Goal: Task Accomplishment & Management: Manage account settings

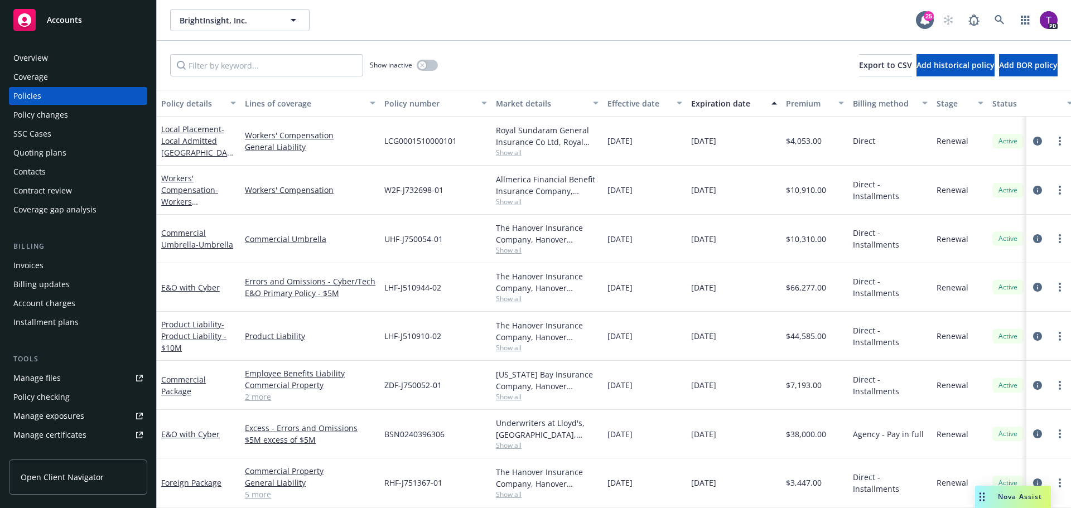
click at [59, 22] on span "Accounts" at bounding box center [64, 20] width 35 height 9
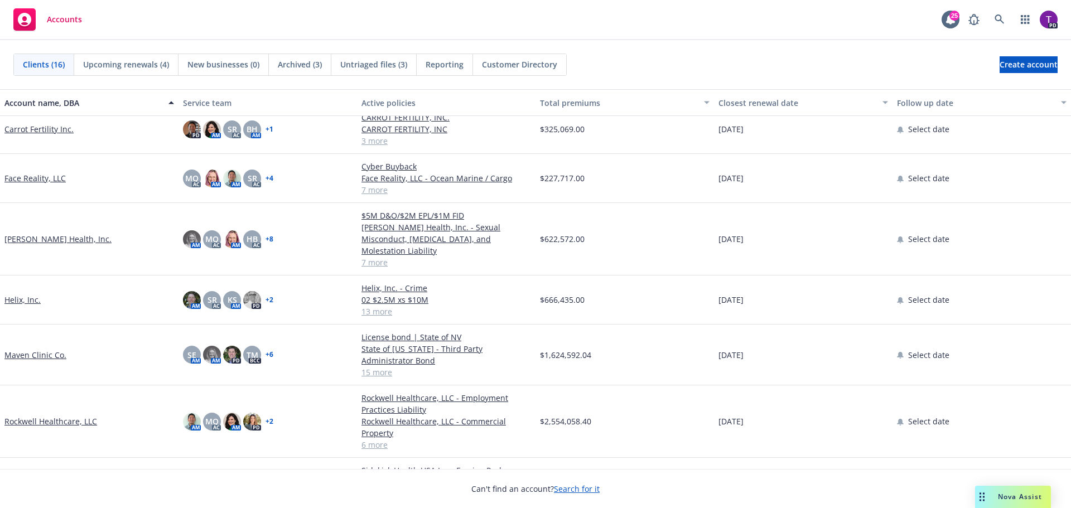
scroll to position [390, 0]
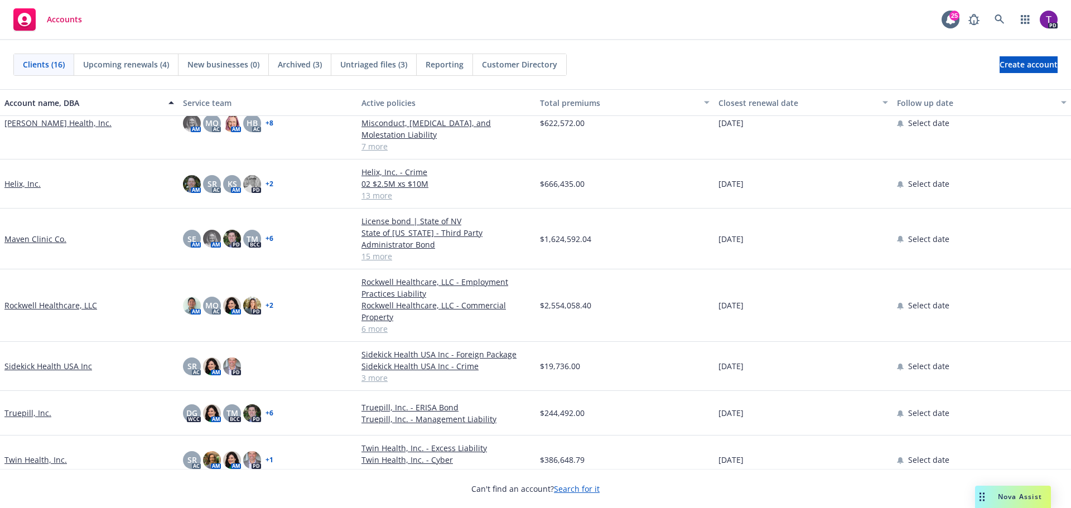
click at [42, 233] on link "Maven Clinic Co." at bounding box center [35, 239] width 62 height 12
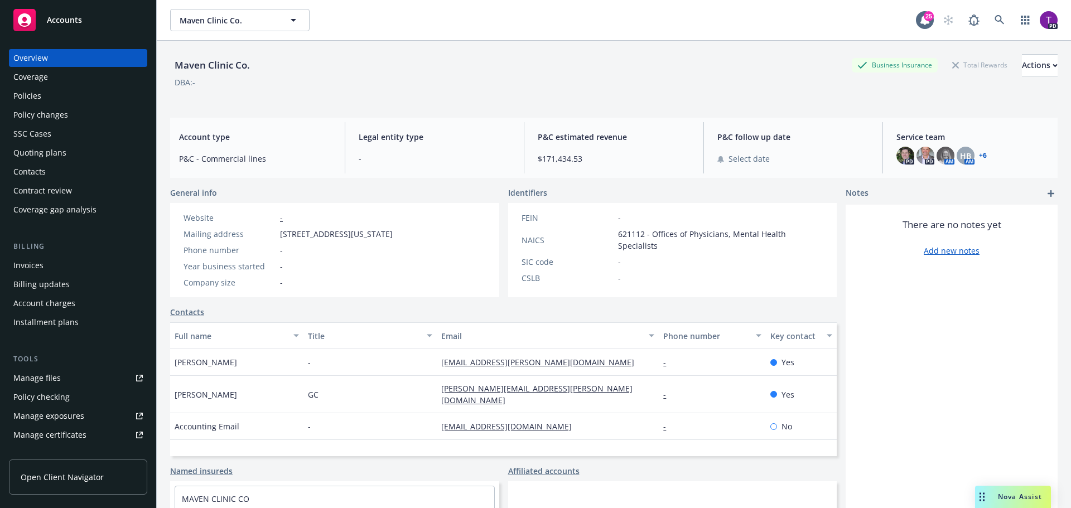
click at [41, 98] on div "Policies" at bounding box center [77, 96] width 129 height 18
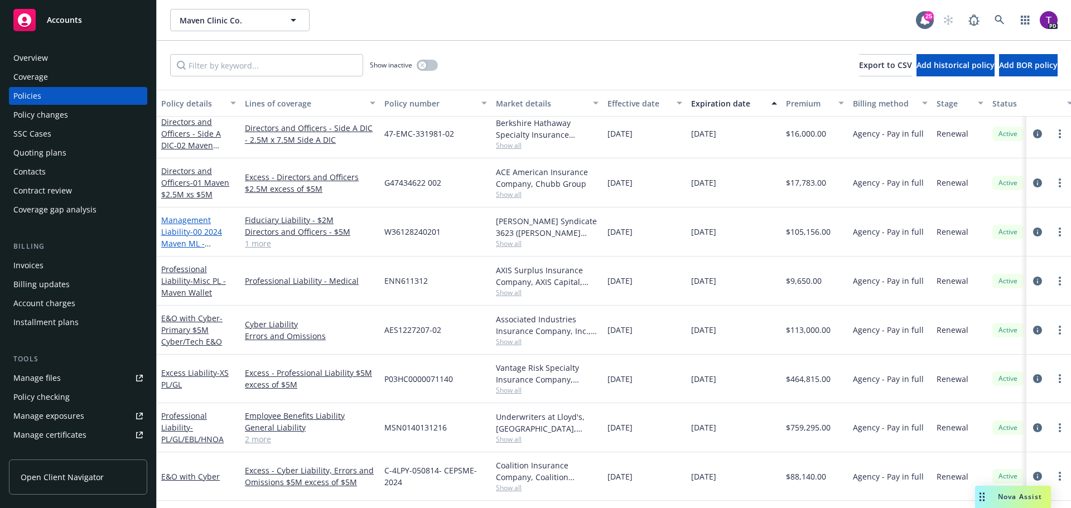
scroll to position [112, 0]
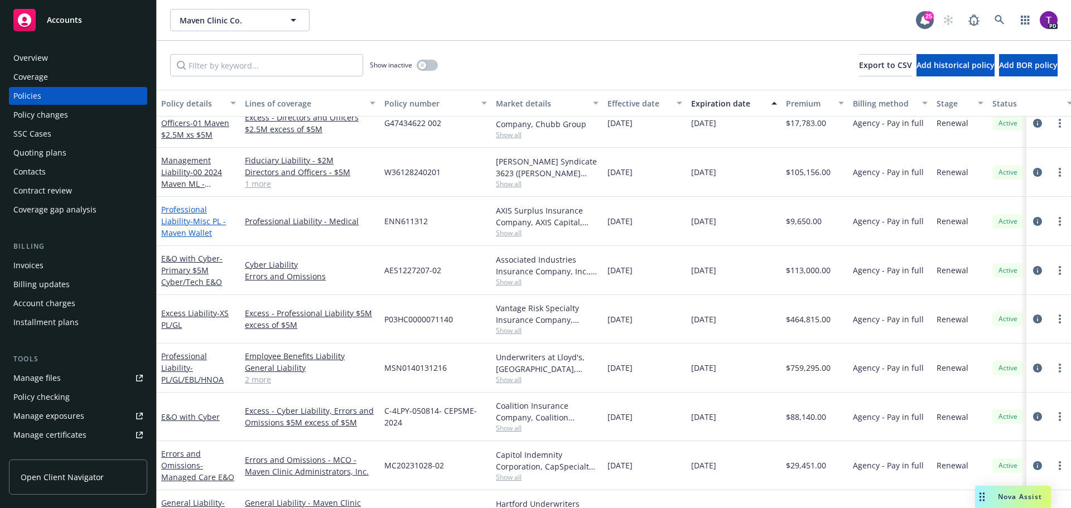
click at [202, 209] on link "Professional Liability - Misc PL - Maven Wallet" at bounding box center [193, 221] width 65 height 34
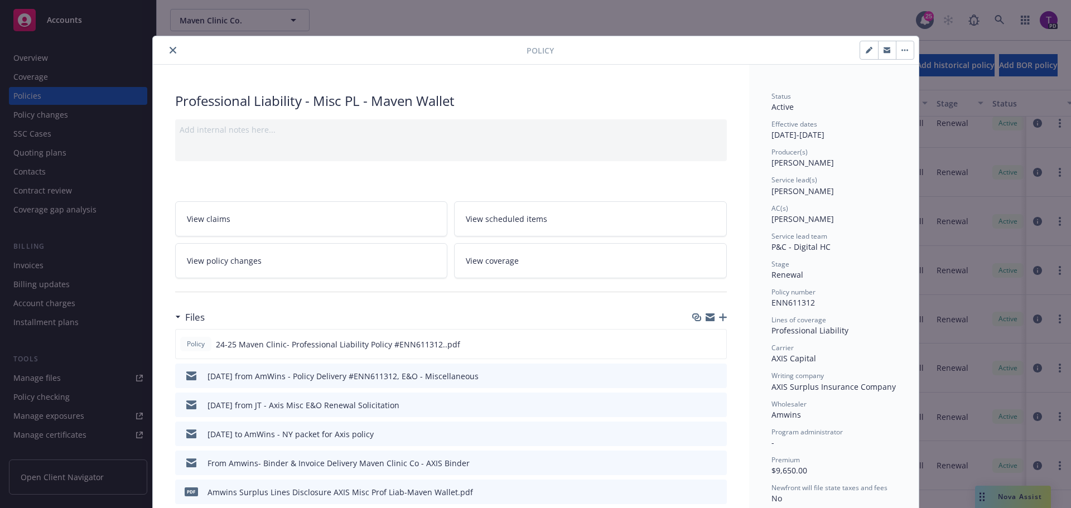
click at [169, 54] on button "close" at bounding box center [172, 49] width 13 height 13
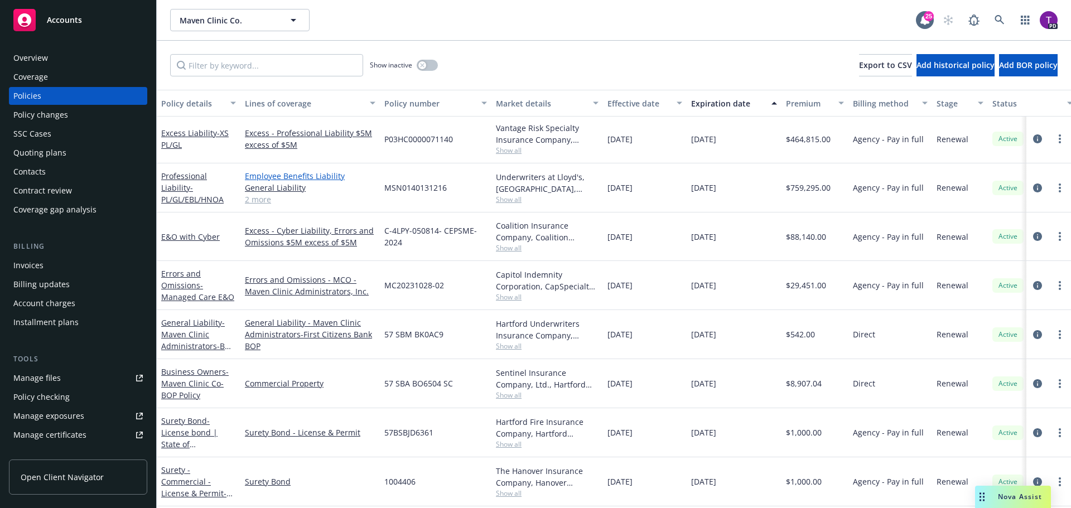
scroll to position [279, 0]
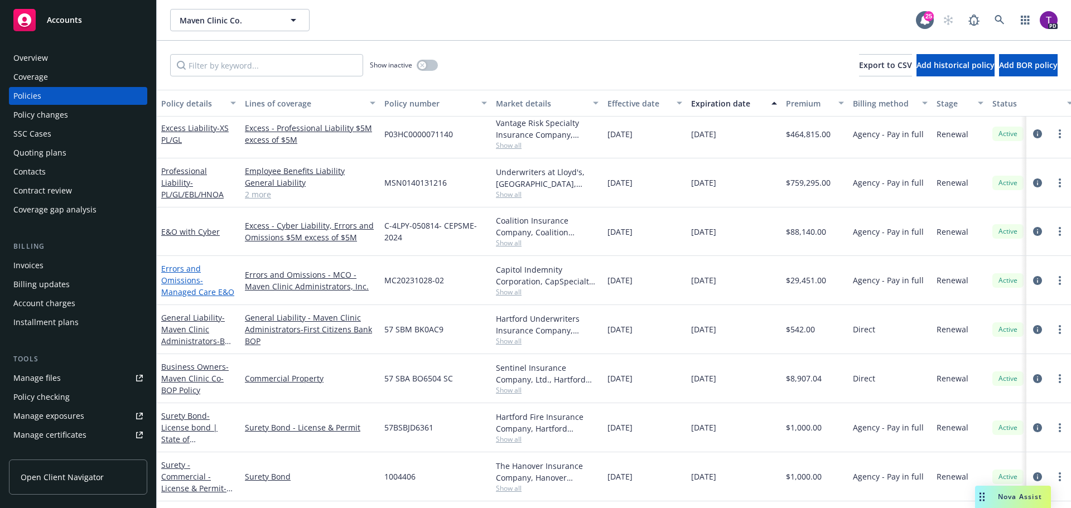
click at [189, 267] on link "Errors and Omissions - Managed Care E&O" at bounding box center [197, 280] width 73 height 34
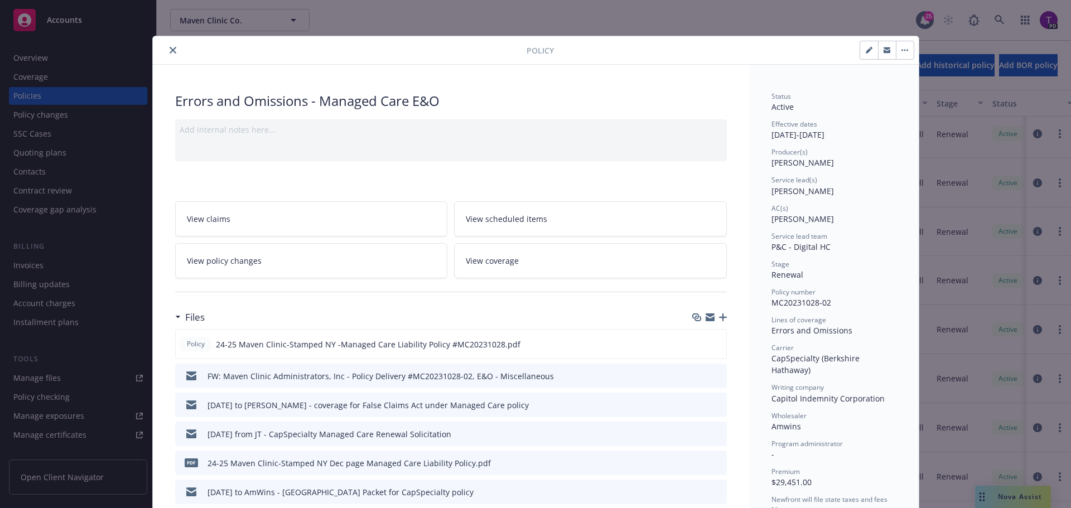
click at [171, 49] on icon "close" at bounding box center [172, 50] width 7 height 7
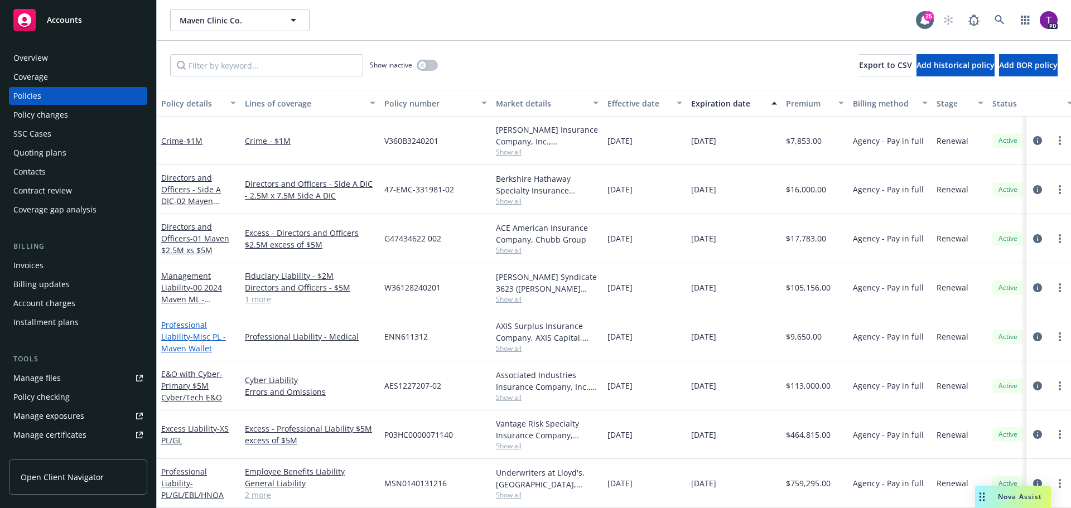
click at [207, 325] on link "Professional Liability - Misc PL - Maven Wallet" at bounding box center [193, 336] width 65 height 34
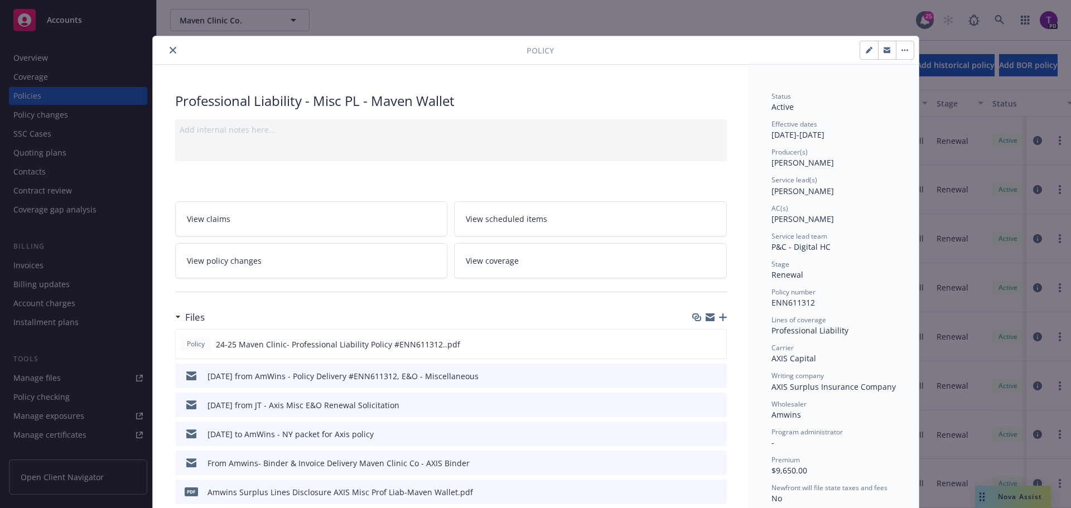
click at [169, 49] on icon "close" at bounding box center [172, 50] width 7 height 7
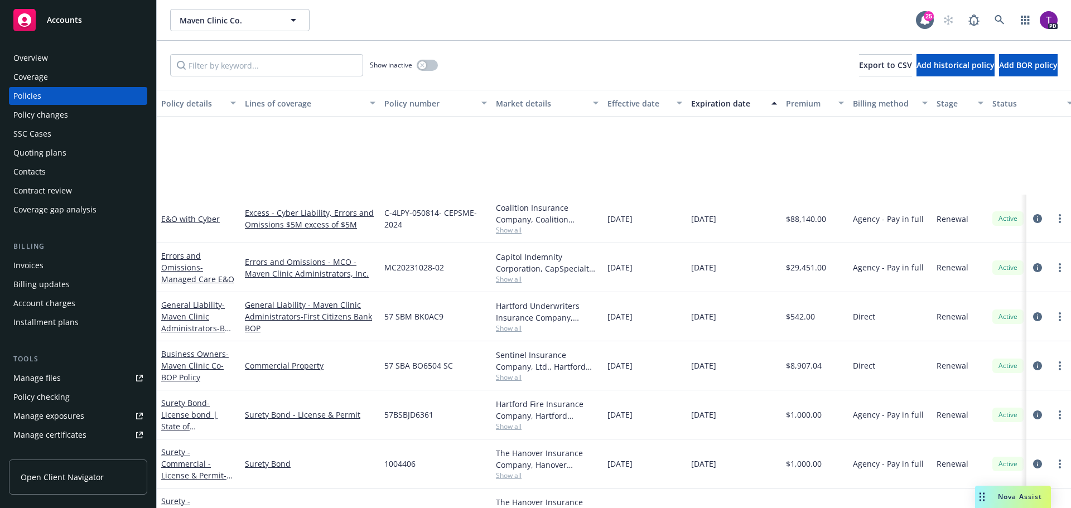
scroll to position [464, 0]
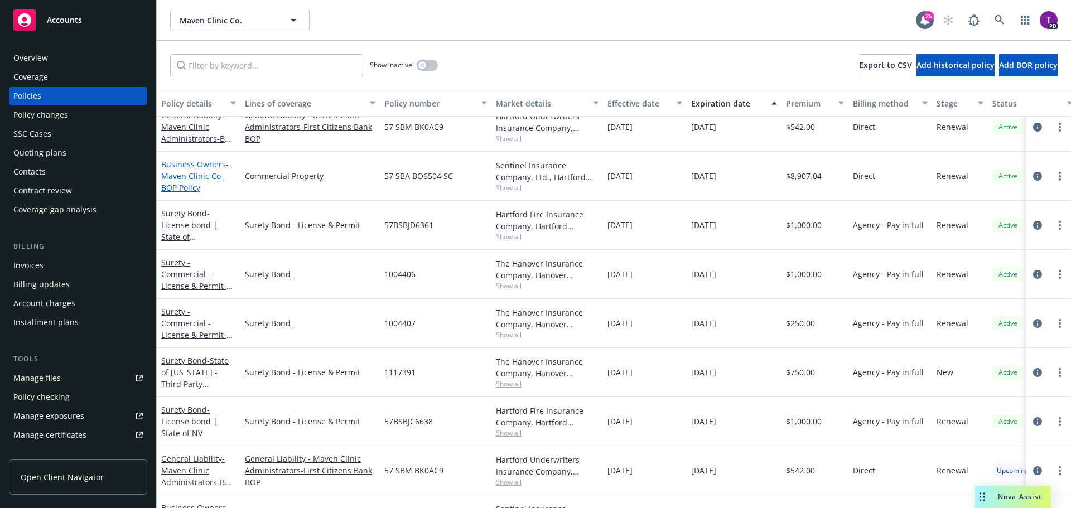
click at [208, 164] on link "Business Owners - Maven Clinic Co-BOP Policy" at bounding box center [194, 176] width 67 height 34
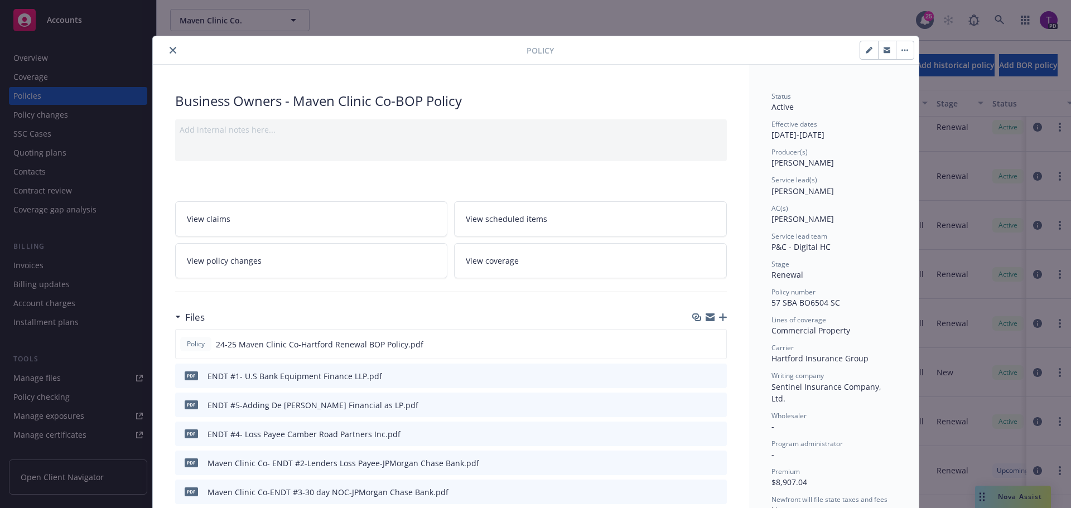
click at [234, 260] on span "View policy changes" at bounding box center [224, 261] width 75 height 12
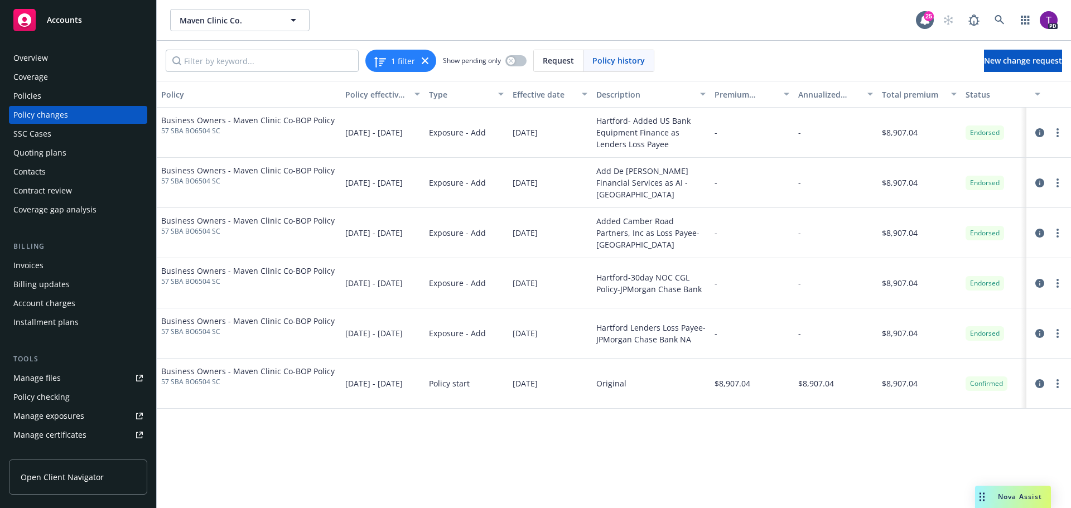
click at [76, 22] on span "Accounts" at bounding box center [64, 20] width 35 height 9
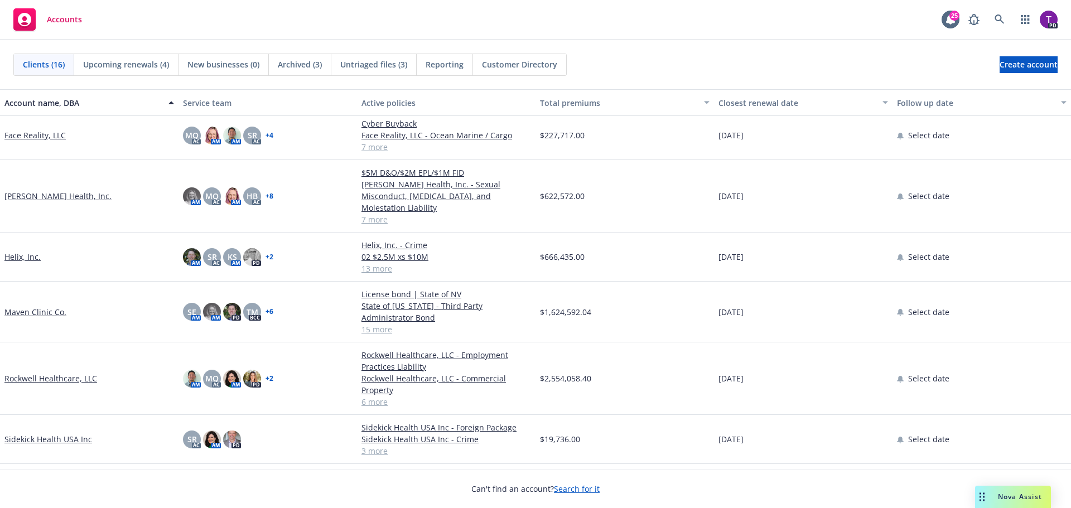
scroll to position [335, 0]
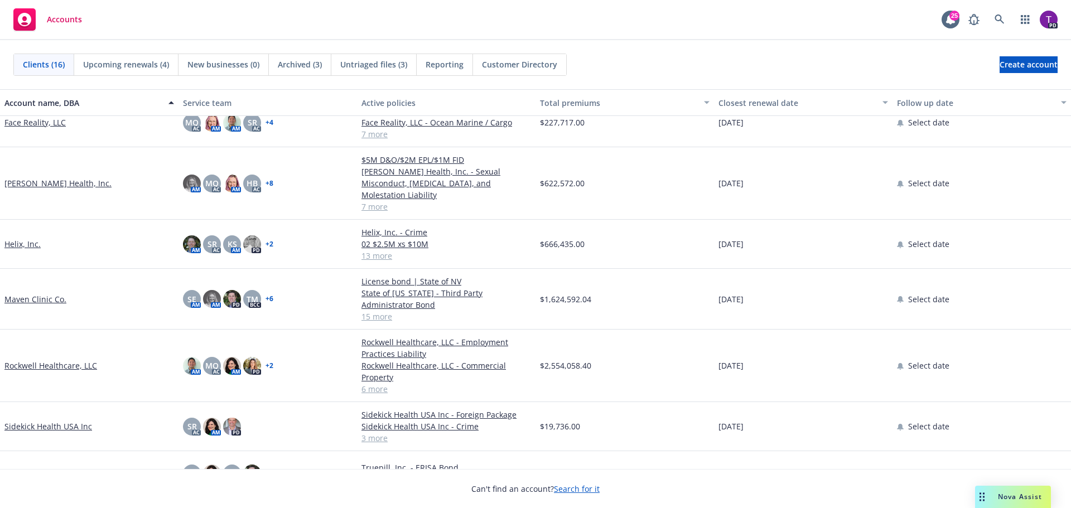
click at [35, 178] on link "[PERSON_NAME] Health, Inc." at bounding box center [57, 183] width 107 height 12
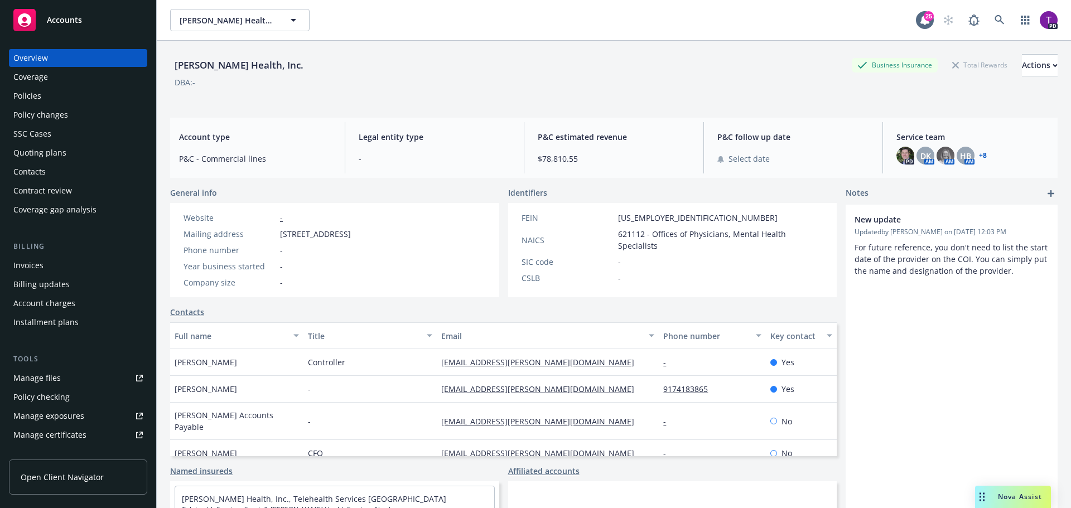
click at [66, 173] on div "Contacts" at bounding box center [77, 172] width 129 height 18
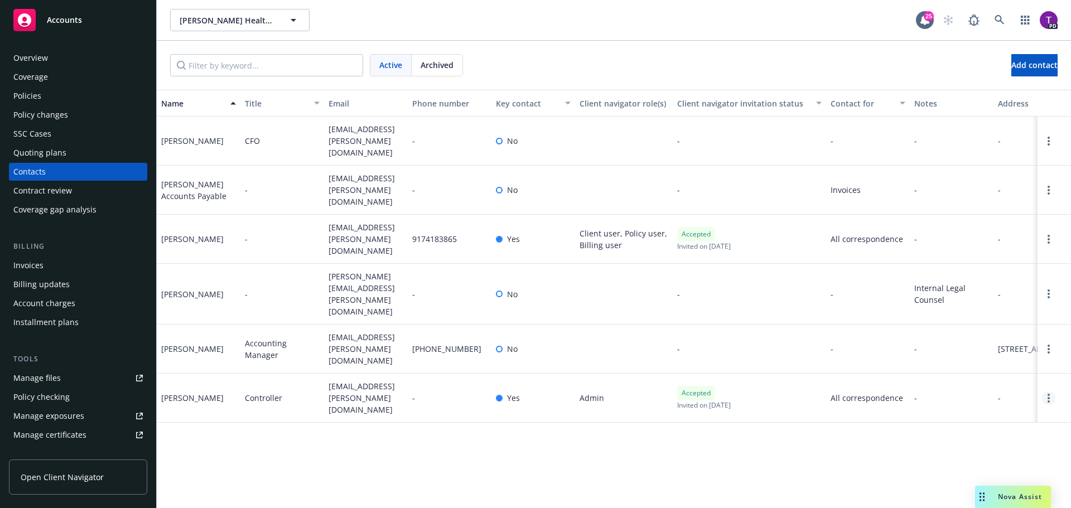
click at [1050, 391] on link "Open options" at bounding box center [1048, 397] width 13 height 13
click at [829, 437] on div "Name Title Email Phone number Key contact Client navigator role(s) Client navig…" at bounding box center [614, 299] width 914 height 418
click at [1047, 394] on icon "Open options" at bounding box center [1048, 398] width 2 height 9
click at [968, 414] on div "Name Title Email Phone number Key contact Client navigator role(s) Client navig…" at bounding box center [614, 299] width 914 height 418
click at [1046, 391] on link "Open options" at bounding box center [1048, 397] width 13 height 13
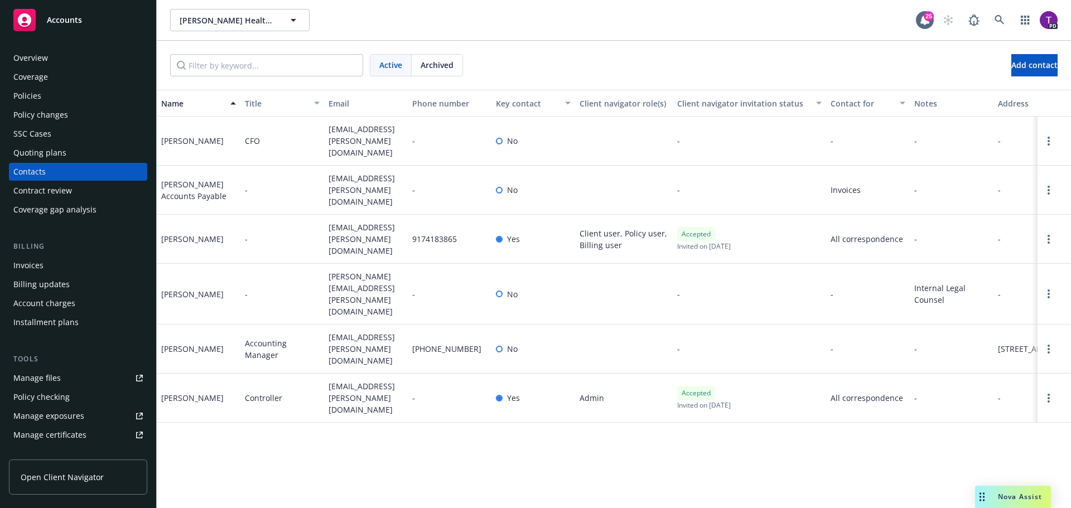
click at [444, 442] on div "Name Title Email Phone number Key contact Client navigator role(s) Client navig…" at bounding box center [614, 299] width 914 height 418
click at [1049, 140] on circle "Open options" at bounding box center [1048, 141] width 2 height 2
click at [1000, 131] on link "Archive" at bounding box center [977, 130] width 126 height 22
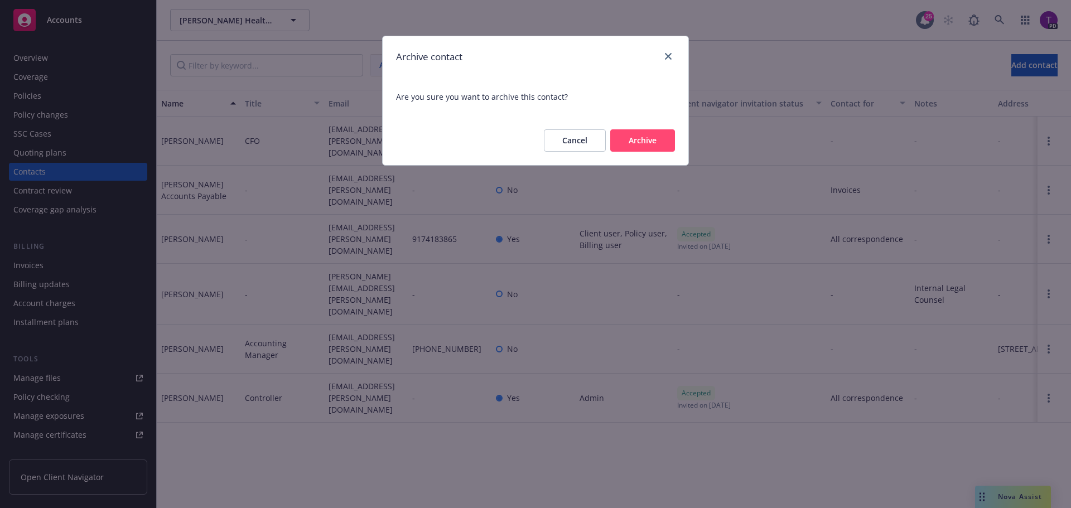
click at [636, 143] on button "Archive" at bounding box center [642, 140] width 65 height 22
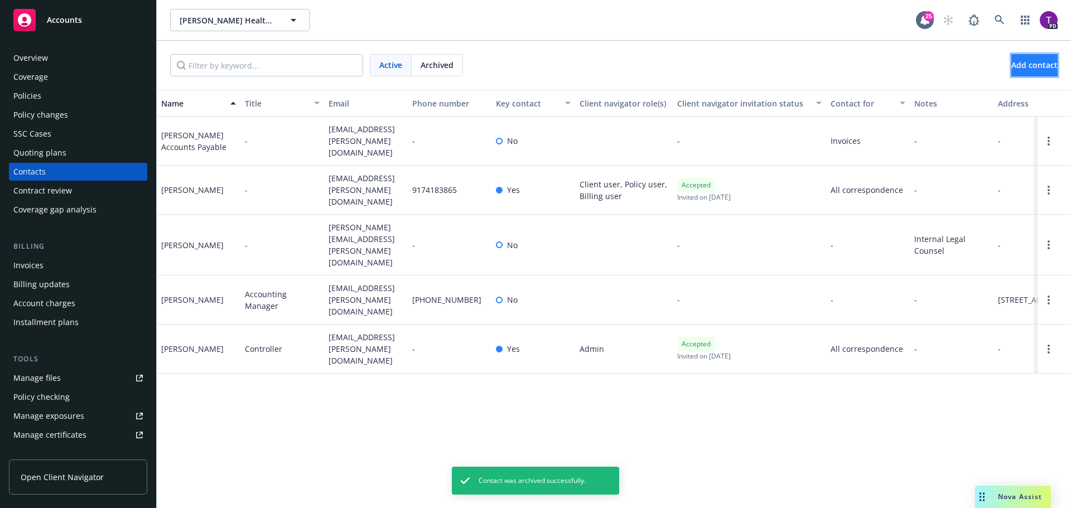
click at [1038, 59] on button "Add contact" at bounding box center [1034, 65] width 46 height 22
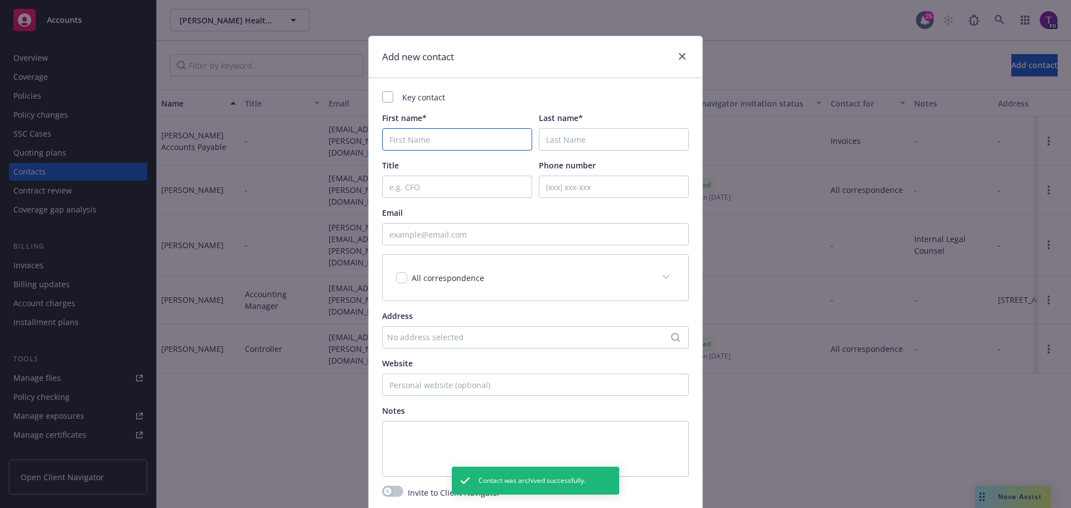
click at [430, 139] on input "First name*" at bounding box center [457, 139] width 150 height 22
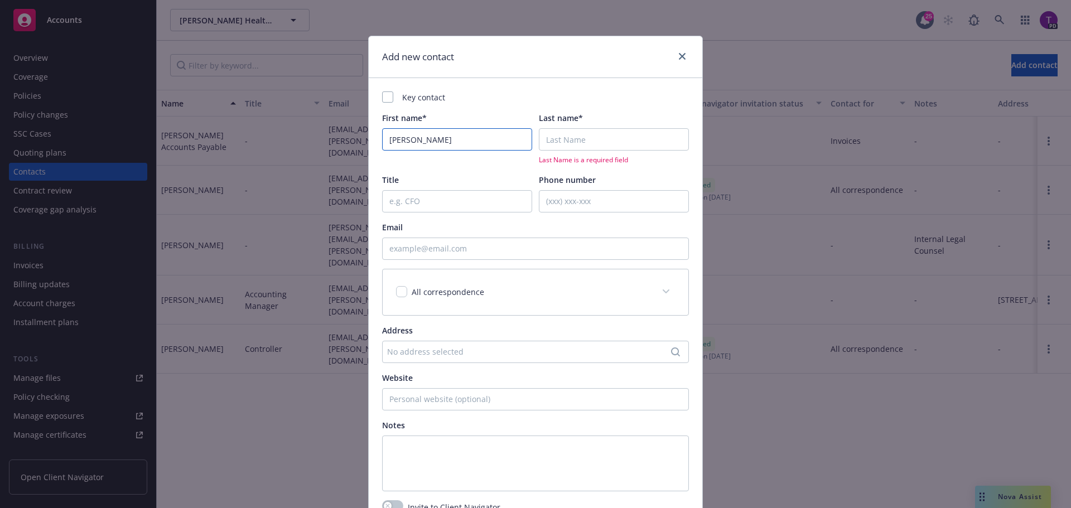
type input "[PERSON_NAME]"
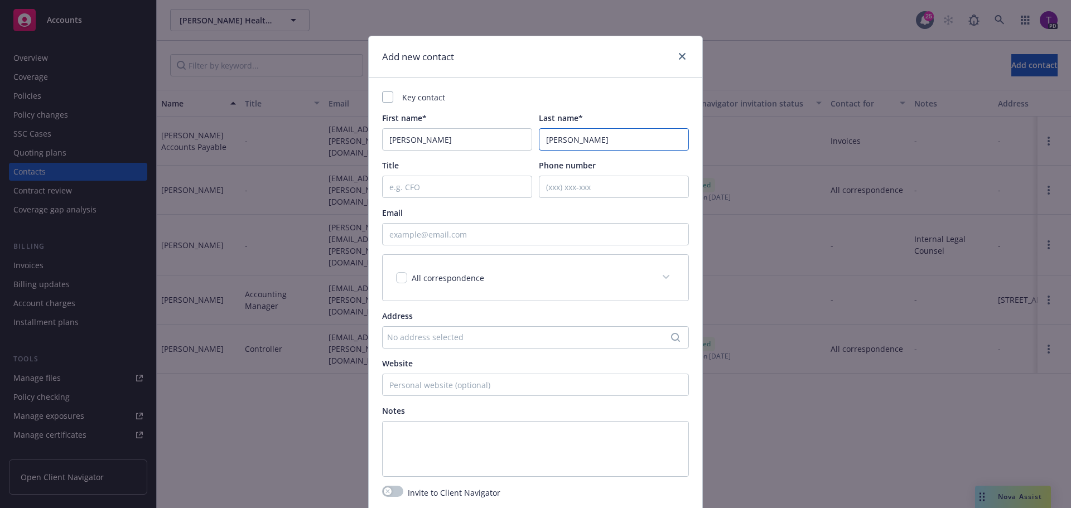
type input "[PERSON_NAME]"
click at [444, 186] on input "Title" at bounding box center [457, 187] width 150 height 22
click at [584, 237] on input "Email" at bounding box center [535, 234] width 307 height 22
type input "[EMAIL_ADDRESS][PERSON_NAME][DOMAIN_NAME]"
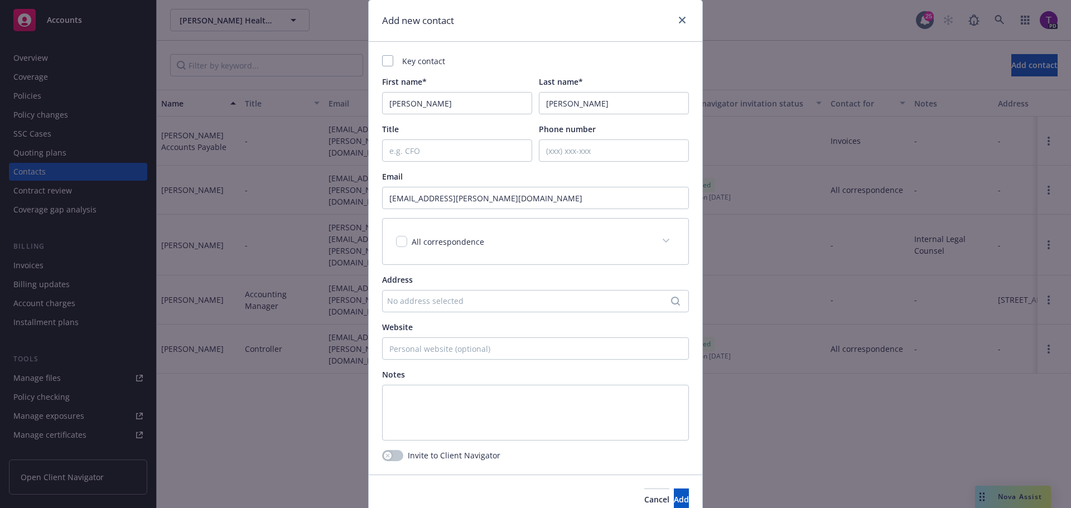
scroll to position [56, 0]
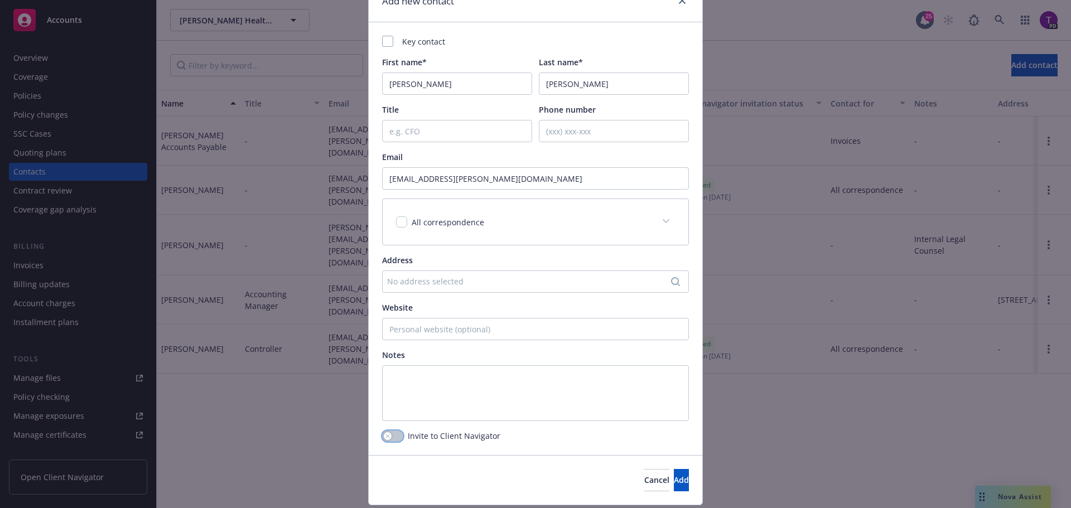
click at [385, 437] on icon "button" at bounding box center [387, 436] width 4 height 4
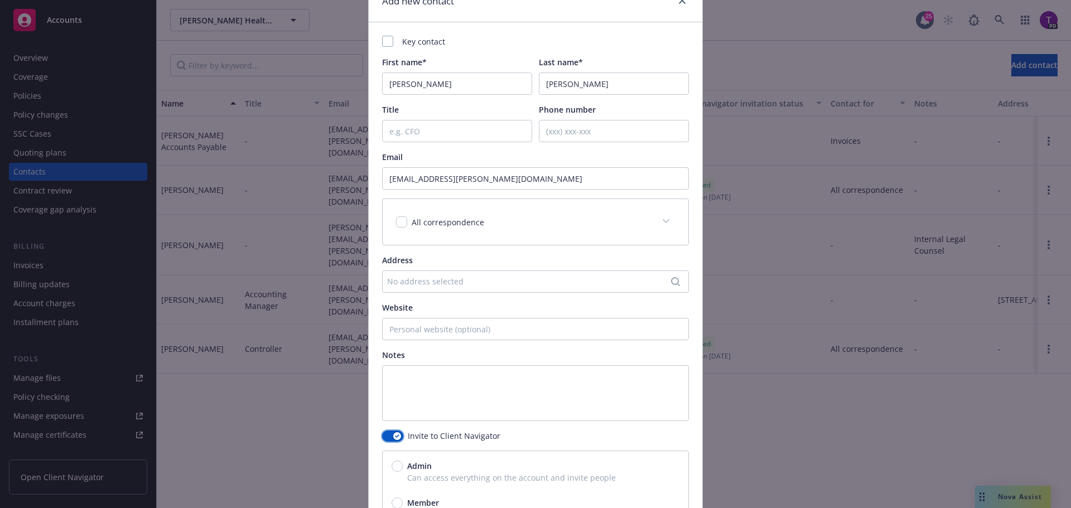
scroll to position [177, 0]
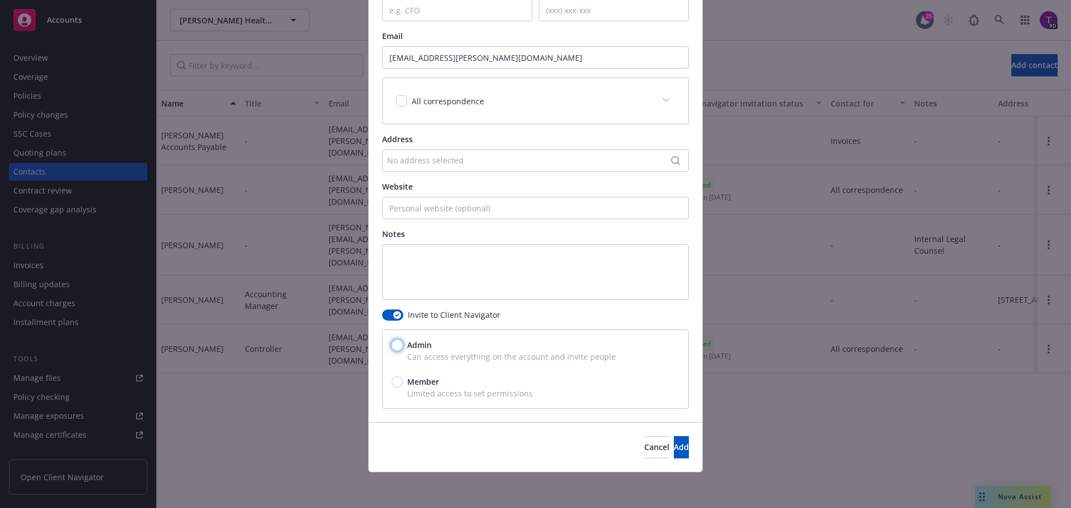
click at [394, 346] on input "Admin" at bounding box center [396, 345] width 11 height 11
radio input "true"
click at [674, 444] on span "Add" at bounding box center [681, 447] width 15 height 11
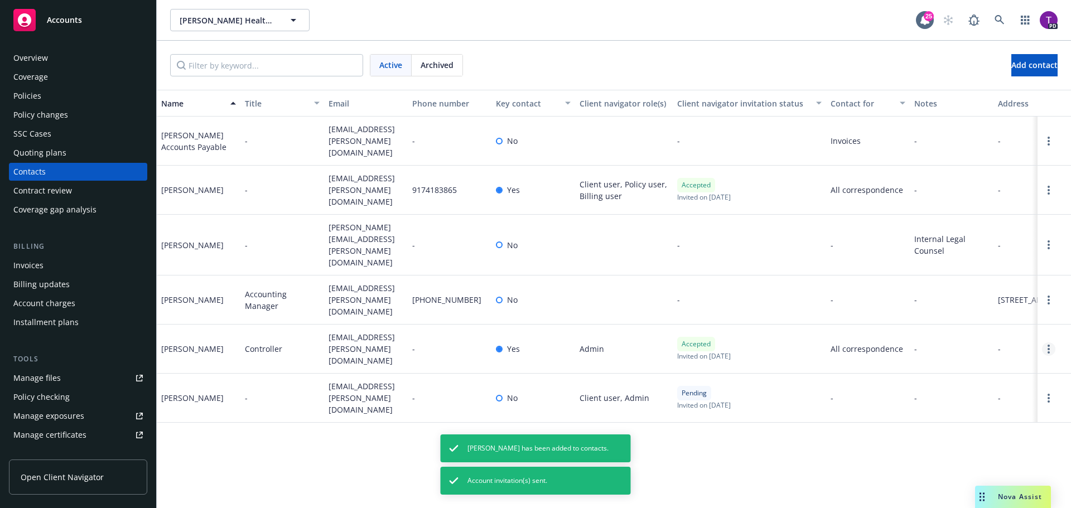
click at [1047, 345] on icon "Open options" at bounding box center [1048, 349] width 2 height 9
click at [996, 243] on link "Edit contact" at bounding box center [964, 237] width 152 height 22
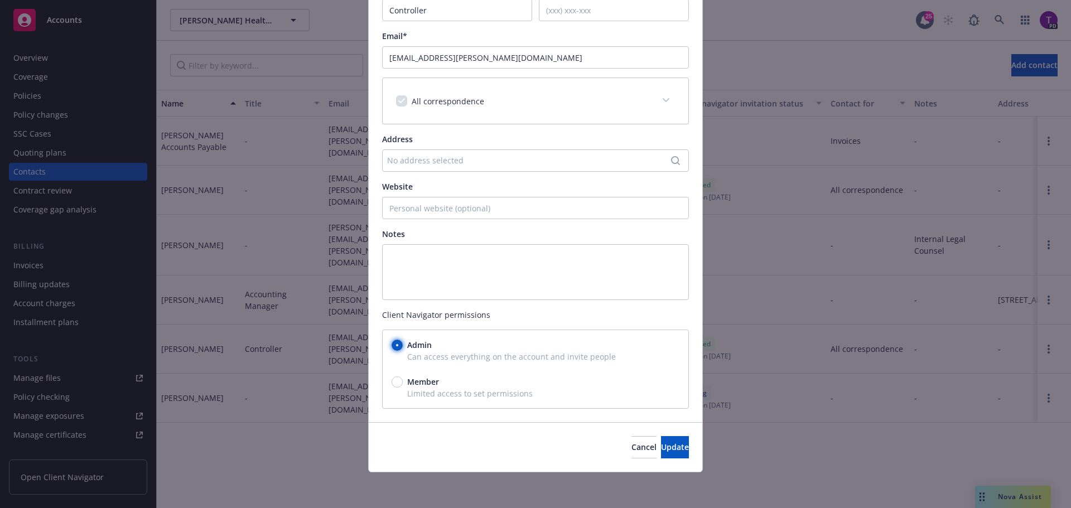
click at [395, 345] on input "Admin" at bounding box center [396, 345] width 11 height 11
click at [667, 450] on button "Update" at bounding box center [675, 447] width 28 height 22
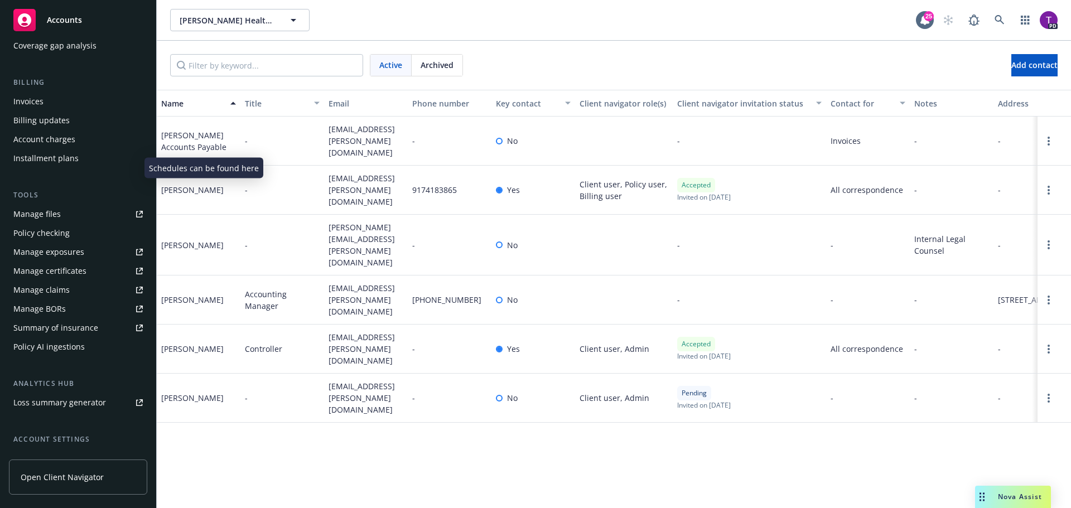
scroll to position [256, 0]
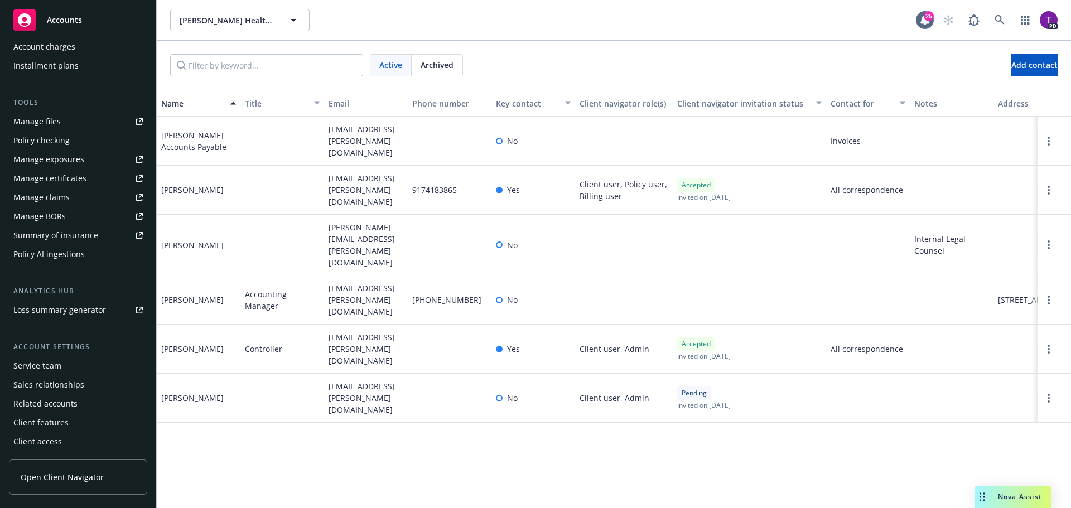
click at [85, 481] on span "Open Client Navigator" at bounding box center [62, 477] width 83 height 12
click at [61, 20] on span "Accounts" at bounding box center [64, 20] width 35 height 9
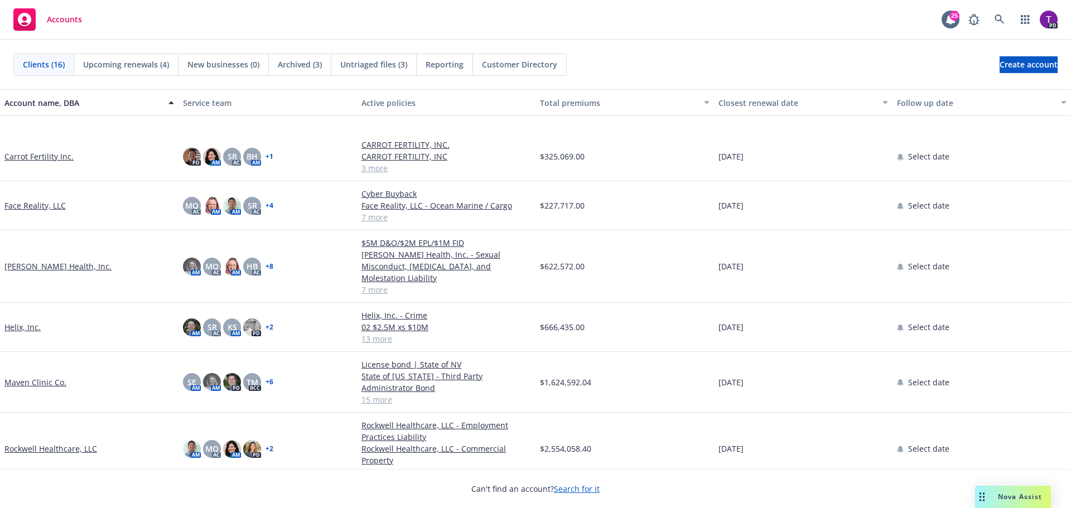
scroll to position [335, 0]
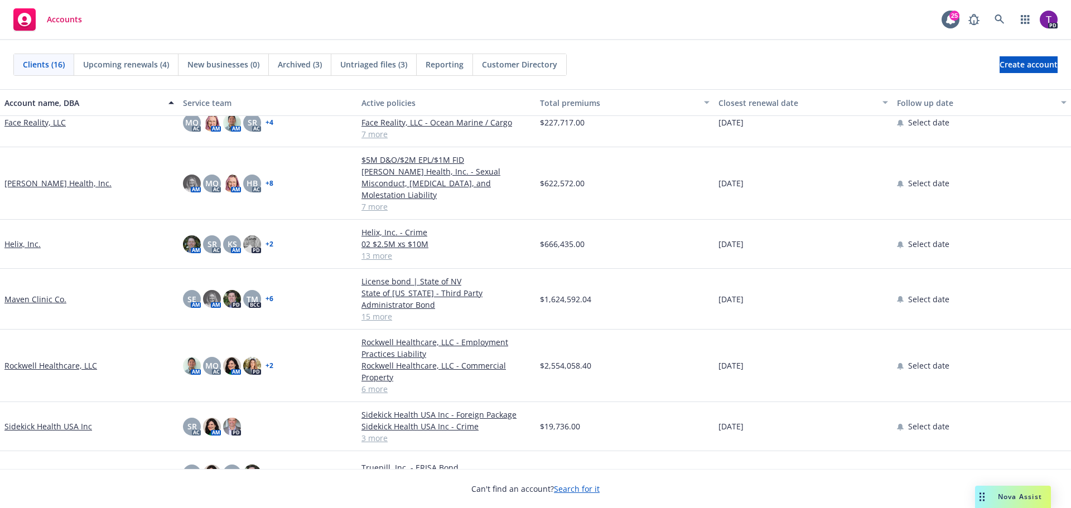
click at [57, 293] on link "Maven Clinic Co." at bounding box center [35, 299] width 62 height 12
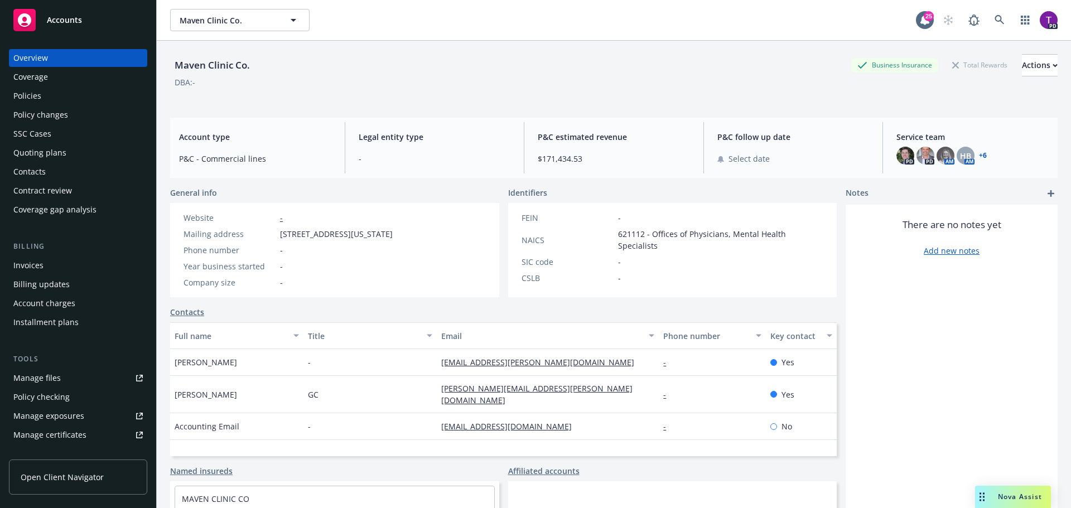
click at [52, 94] on div "Policies" at bounding box center [77, 96] width 129 height 18
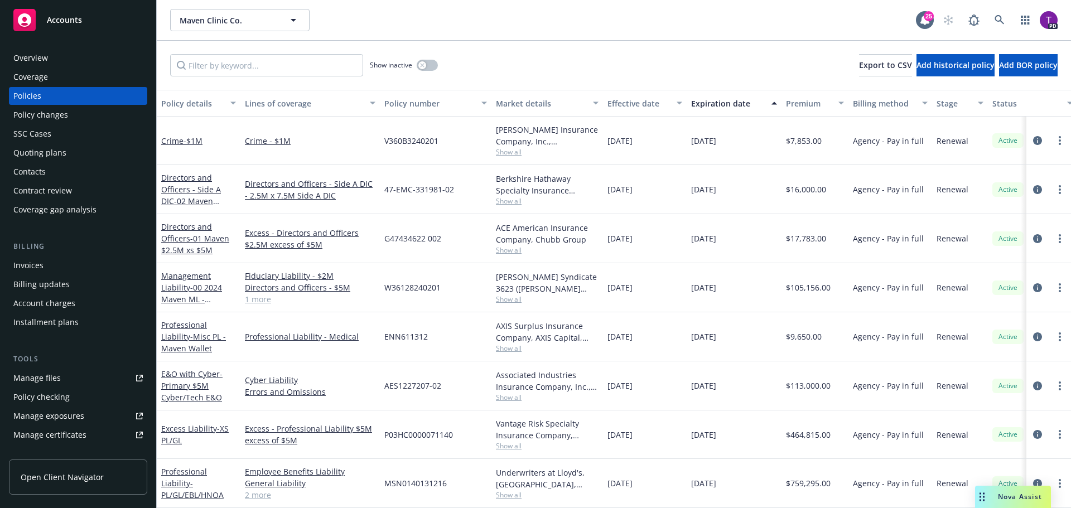
scroll to position [112, 0]
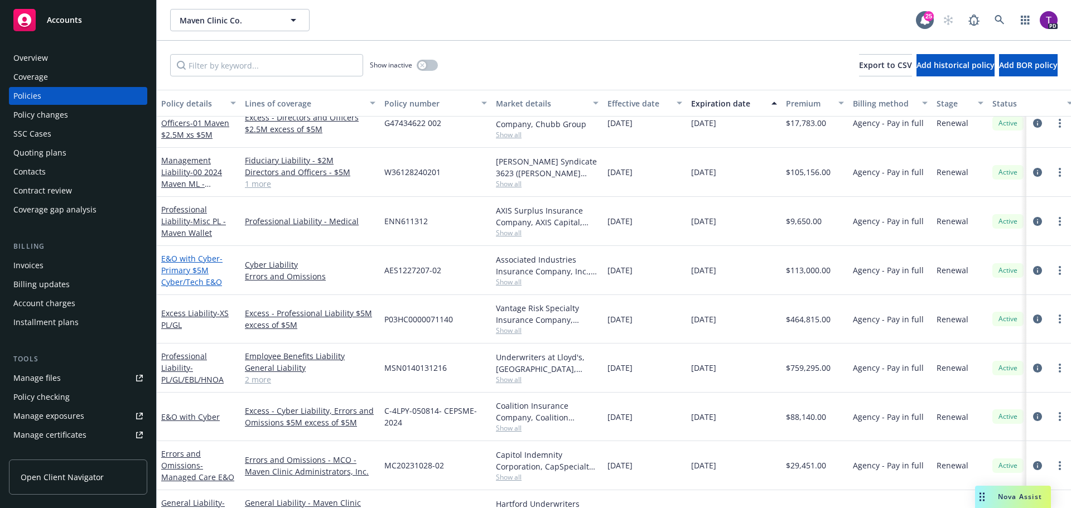
click at [177, 259] on link "E&O with Cyber - Primary $5M Cyber/Tech E&O" at bounding box center [191, 270] width 61 height 34
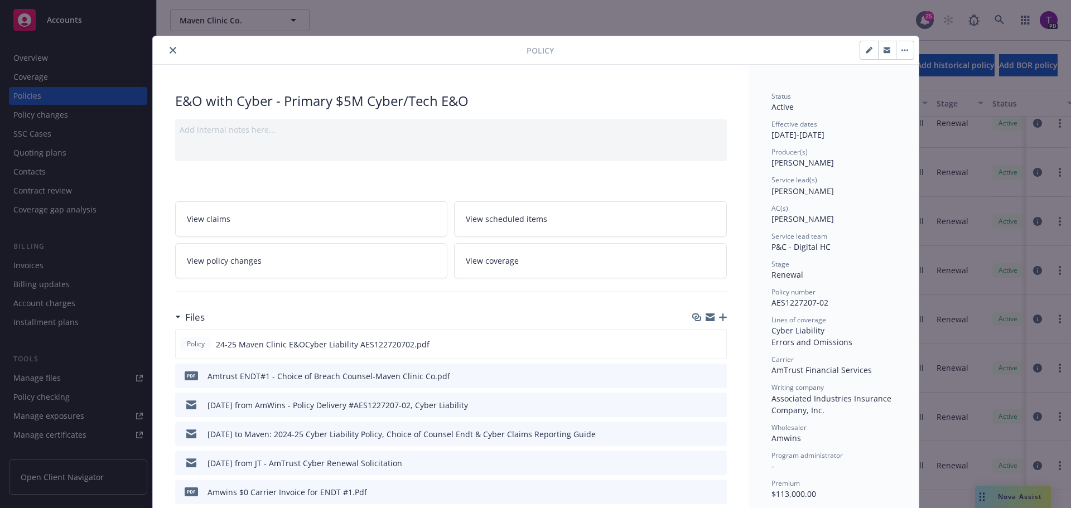
click at [316, 264] on link "View policy changes" at bounding box center [311, 260] width 273 height 35
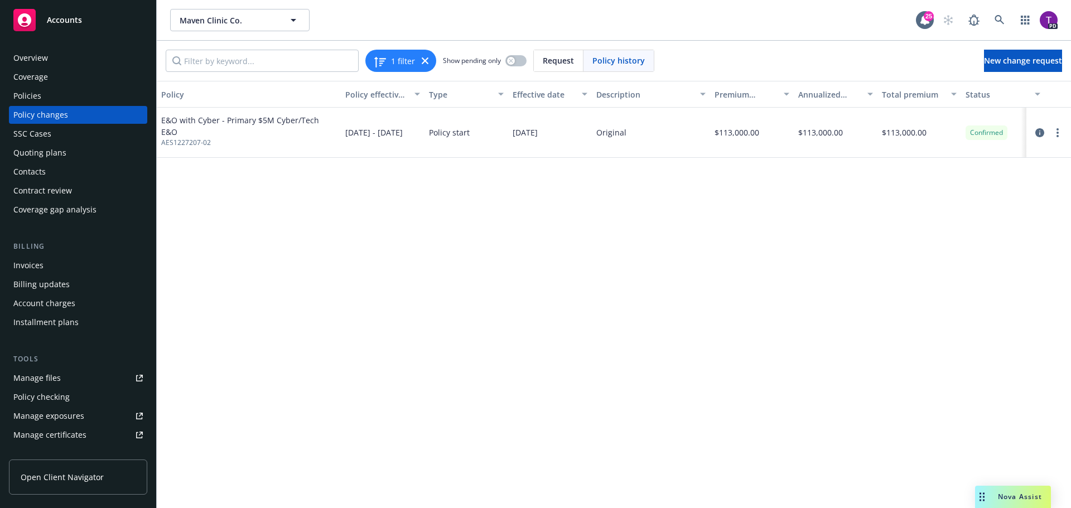
click at [47, 96] on div "Policies" at bounding box center [77, 96] width 129 height 18
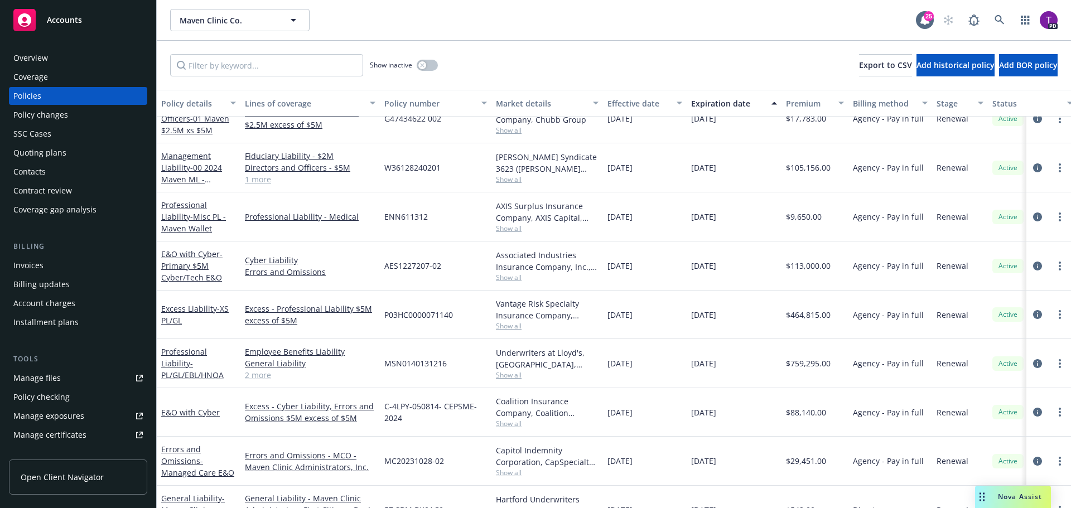
scroll to position [167, 0]
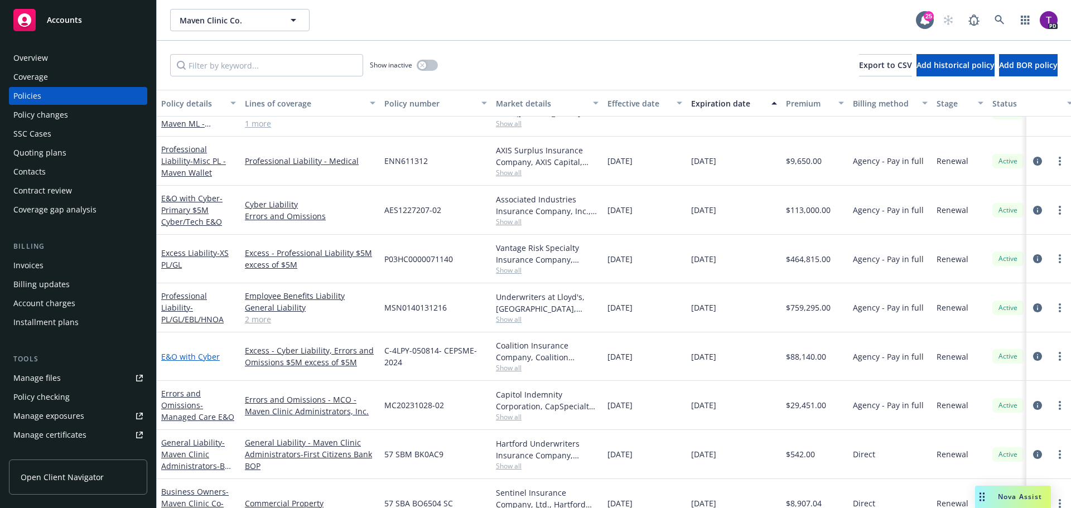
click at [195, 359] on link "E&O with Cyber" at bounding box center [190, 356] width 59 height 11
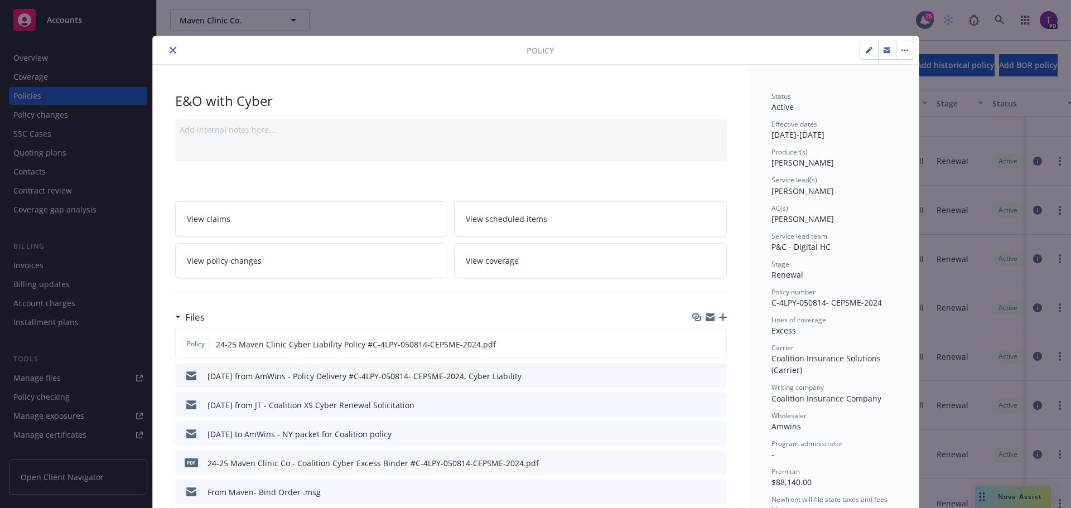
click at [169, 53] on icon "close" at bounding box center [172, 50] width 7 height 7
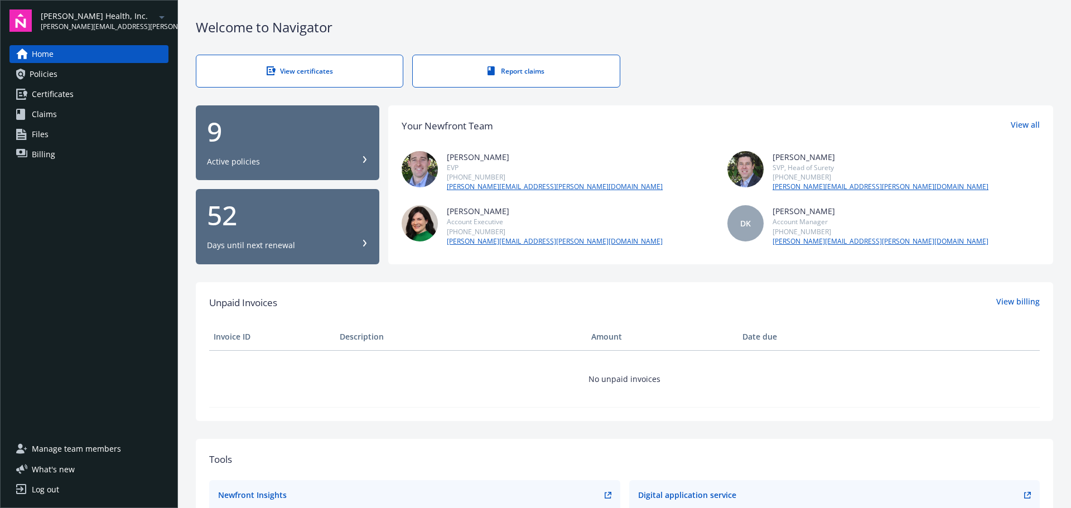
click at [63, 75] on link "Policies" at bounding box center [88, 74] width 159 height 18
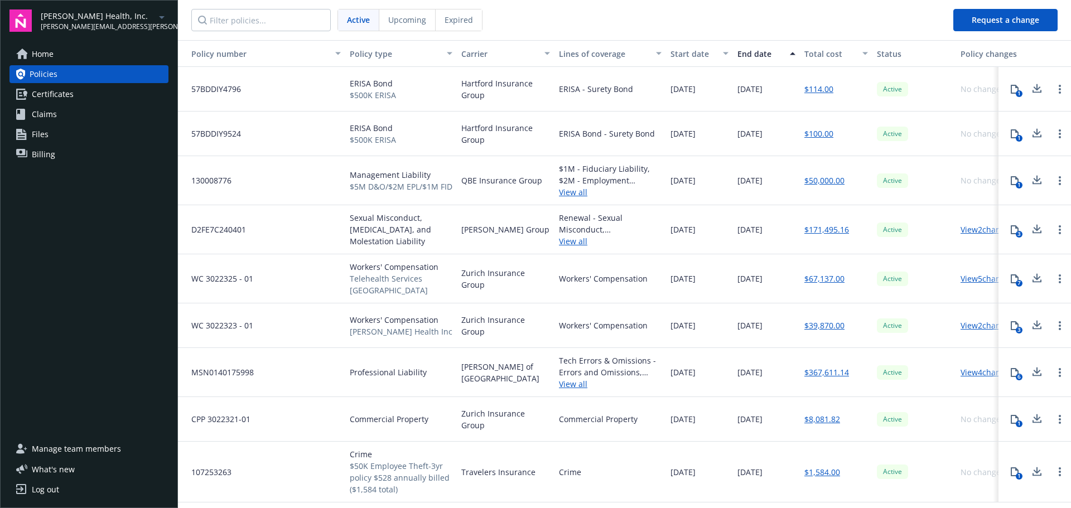
click at [55, 54] on link "Home" at bounding box center [88, 54] width 159 height 18
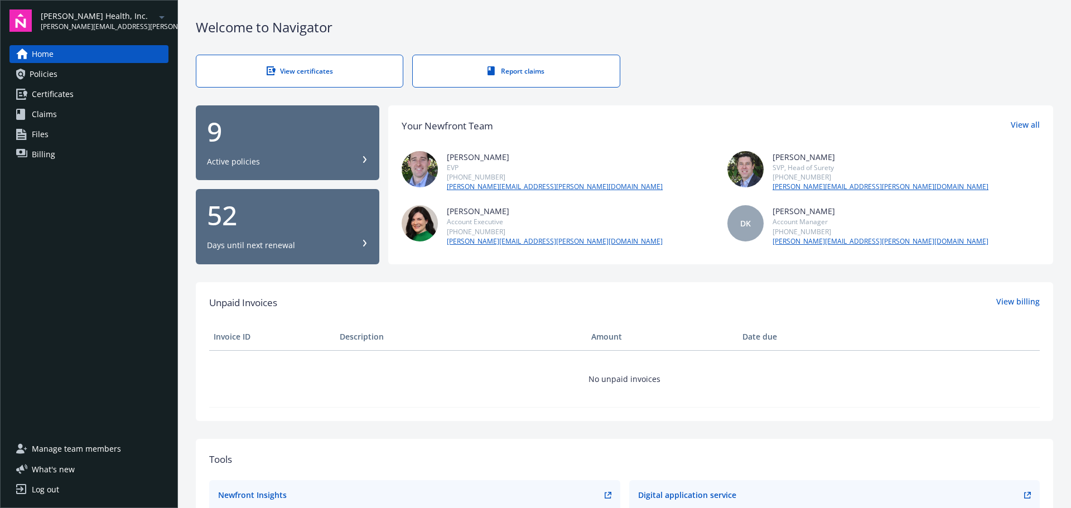
click at [72, 447] on span "Manage team members" at bounding box center [76, 449] width 89 height 18
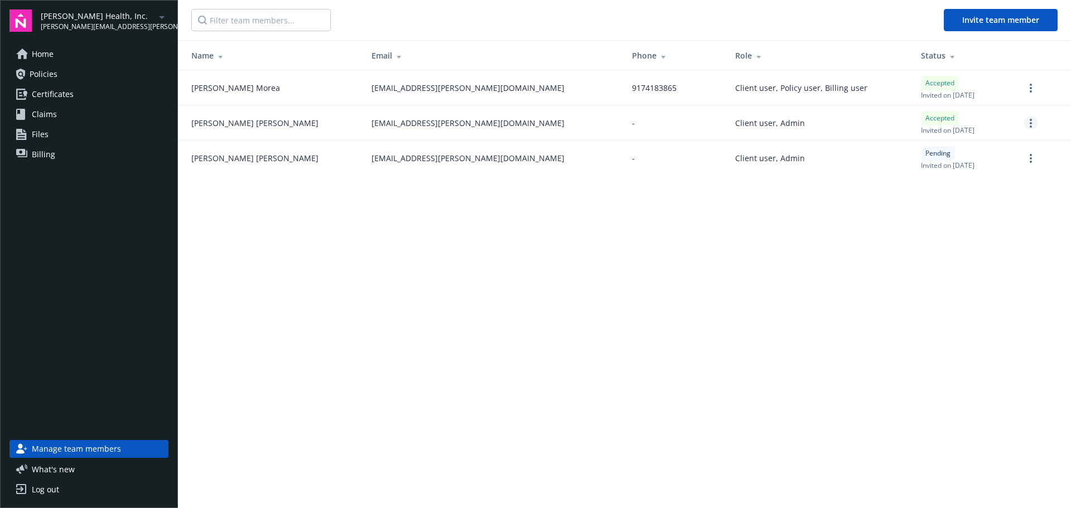
click at [1030, 122] on icon "more" at bounding box center [1030, 123] width 2 height 9
click at [969, 171] on link "Reset password" at bounding box center [972, 168] width 130 height 22
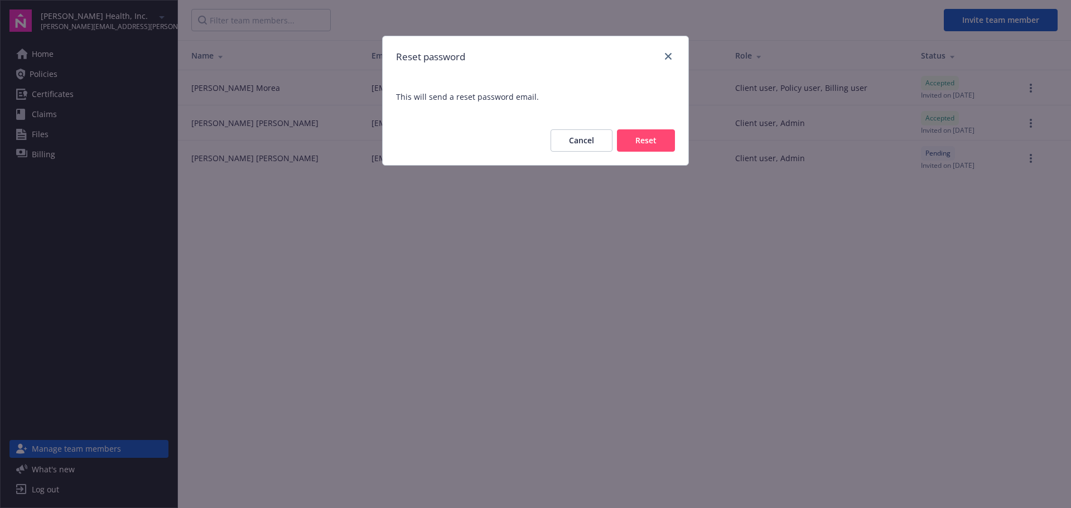
click at [645, 143] on button "Reset" at bounding box center [646, 140] width 58 height 22
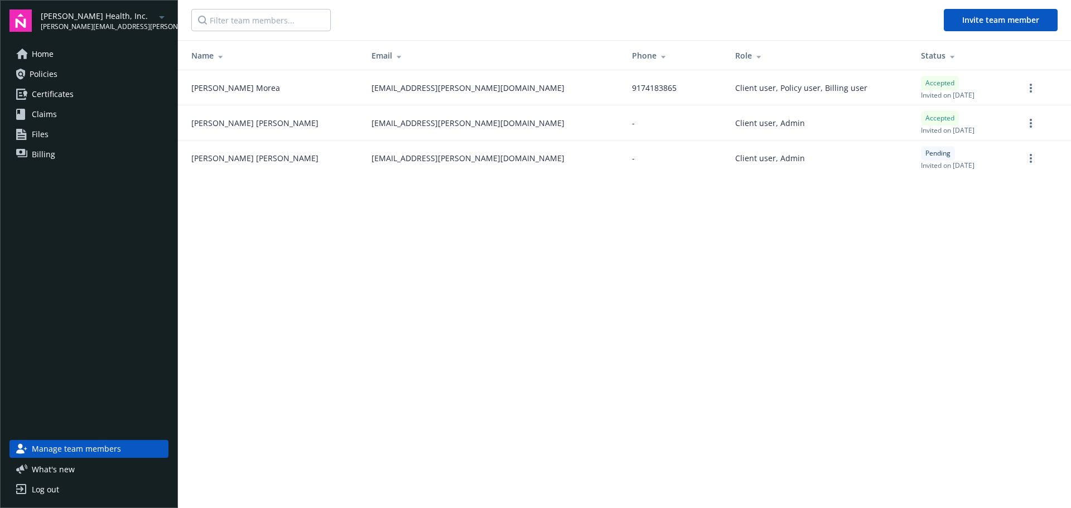
click at [62, 47] on link "Home" at bounding box center [88, 54] width 159 height 18
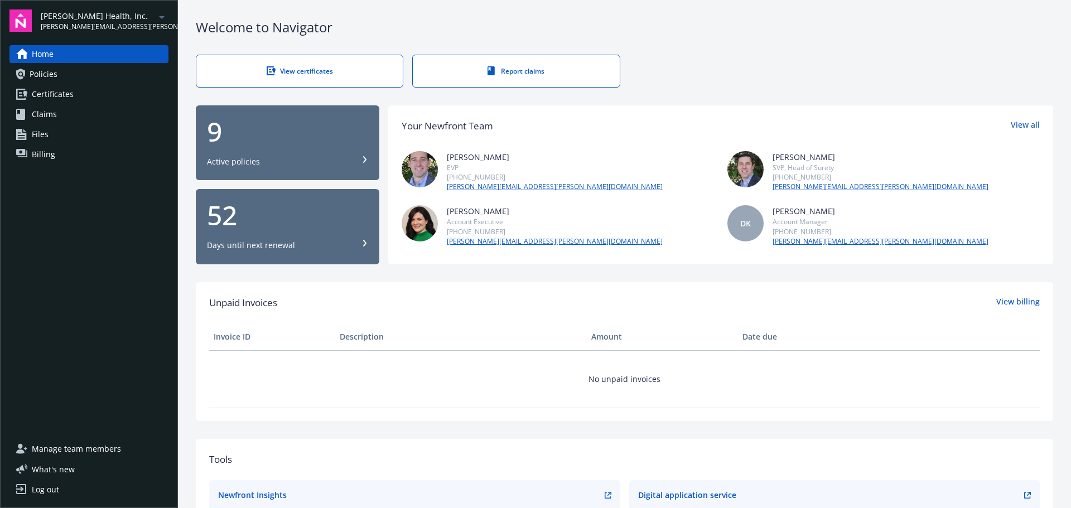
click at [297, 138] on div "9" at bounding box center [287, 131] width 161 height 27
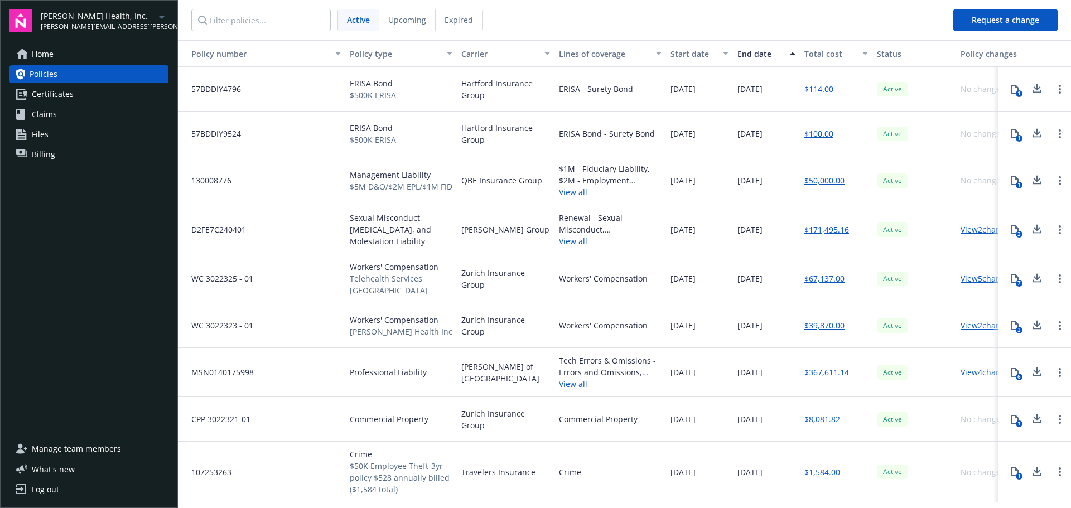
click at [76, 97] on link "Certificates" at bounding box center [88, 94] width 159 height 18
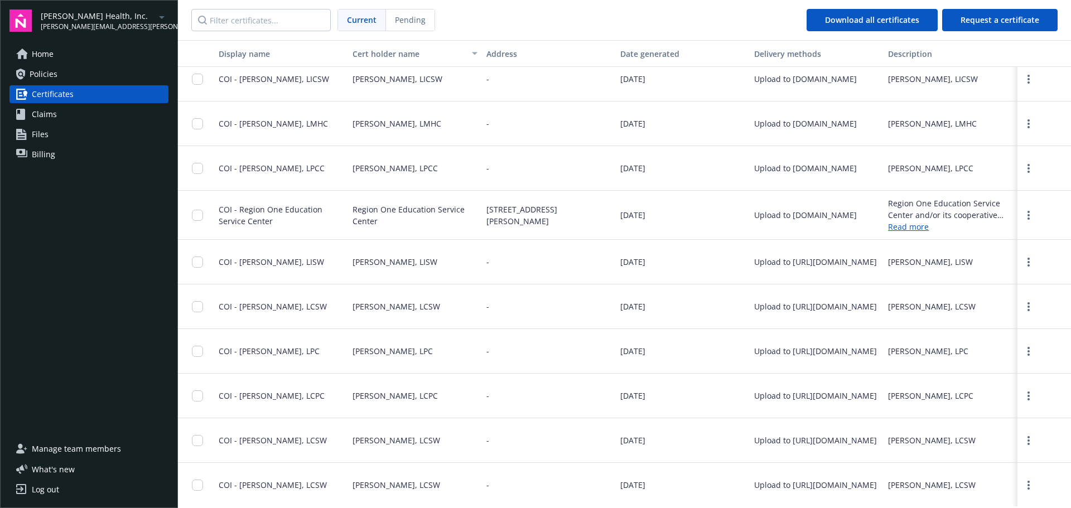
scroll to position [1958, 0]
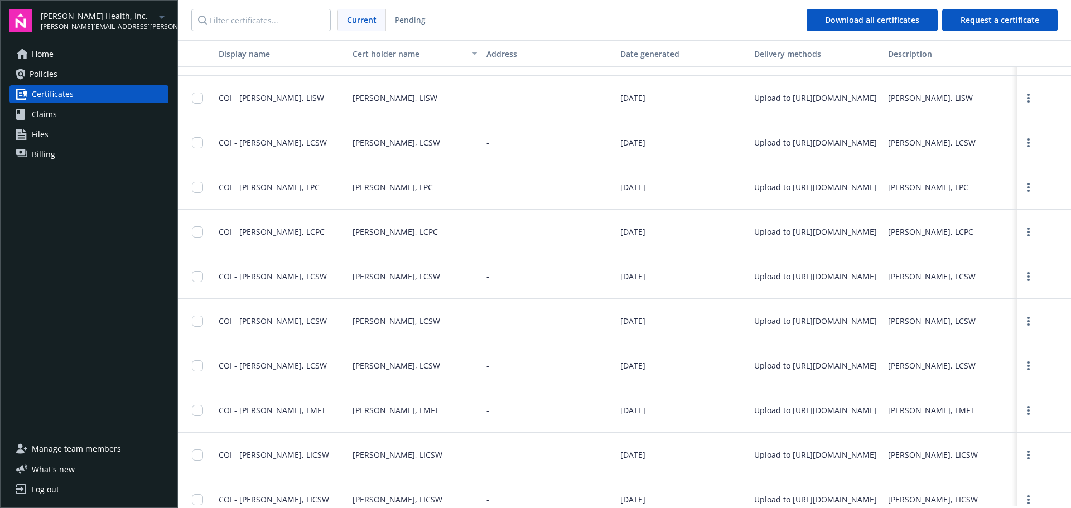
click at [45, 115] on span "Claims" at bounding box center [44, 114] width 25 height 18
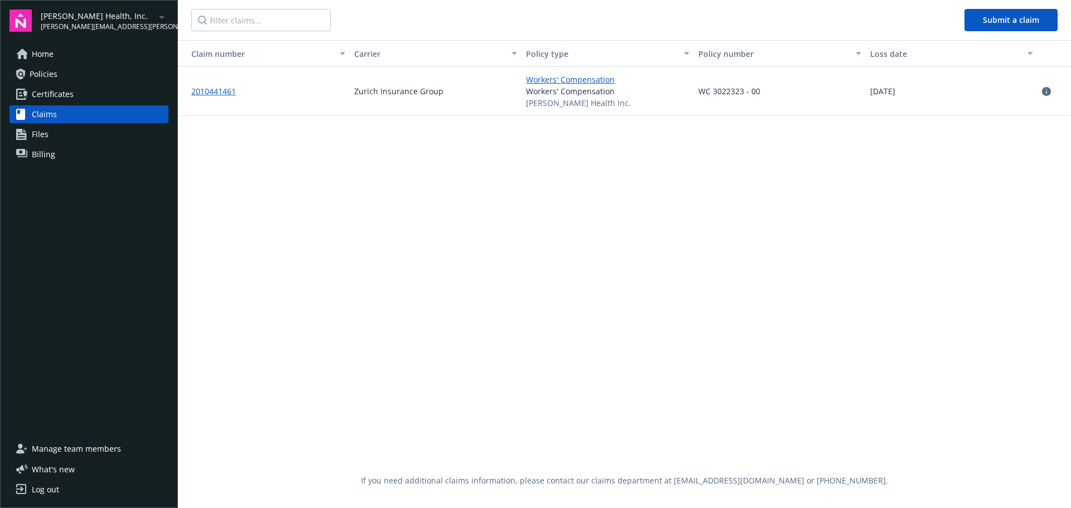
click at [51, 131] on link "Files" at bounding box center [88, 134] width 159 height 18
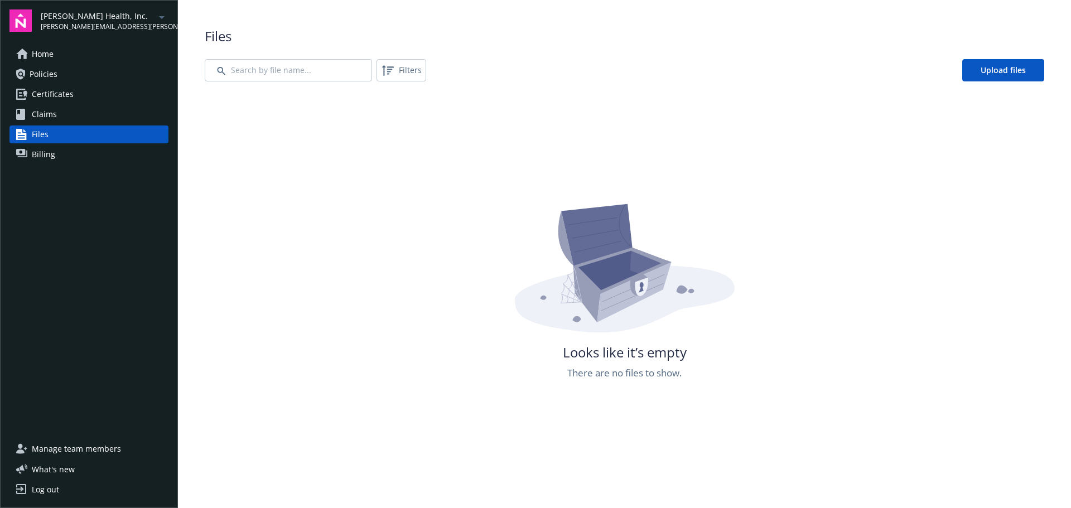
click at [51, 157] on span "Billing" at bounding box center [43, 155] width 23 height 18
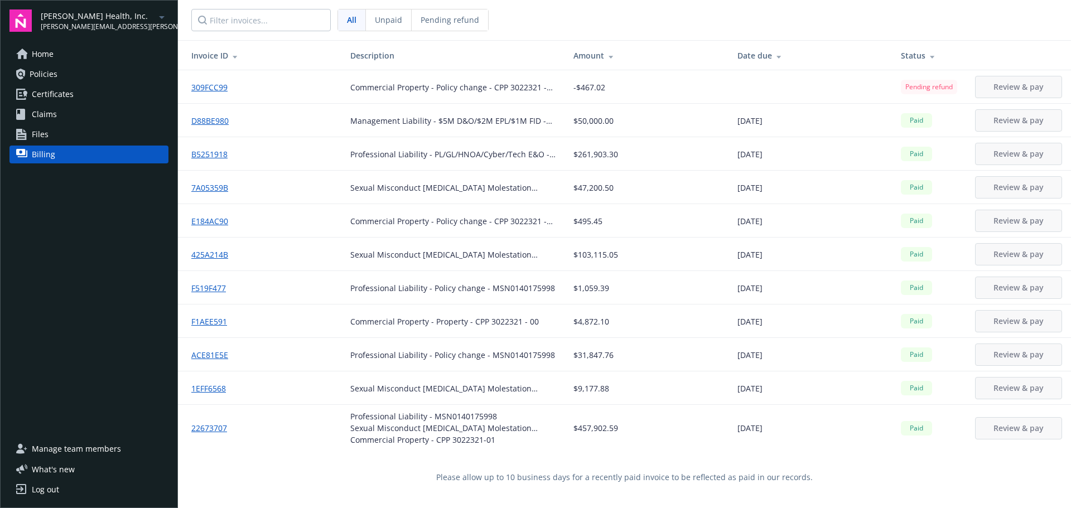
click at [74, 56] on link "Home" at bounding box center [88, 54] width 159 height 18
